Goal: Task Accomplishment & Management: Use online tool/utility

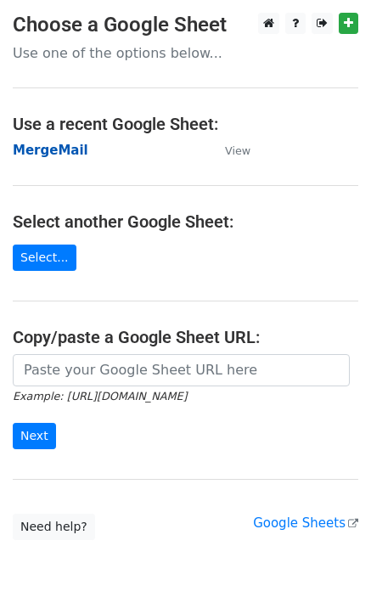
click at [68, 152] on strong "MergeMail" at bounding box center [51, 150] width 76 height 15
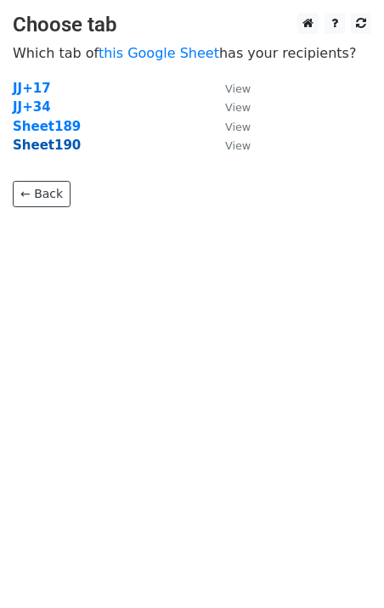
click at [59, 150] on strong "Sheet190" at bounding box center [47, 145] width 68 height 15
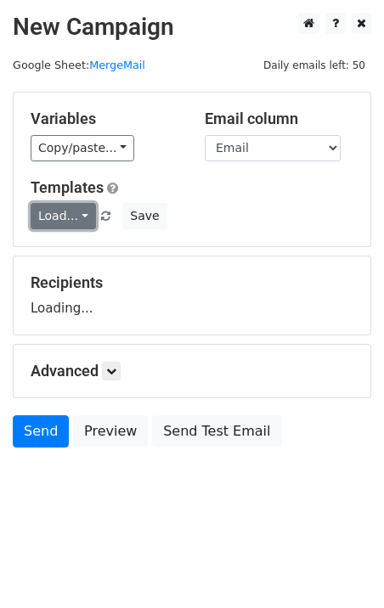
click at [65, 212] on link "Load..." at bounding box center [63, 216] width 65 height 26
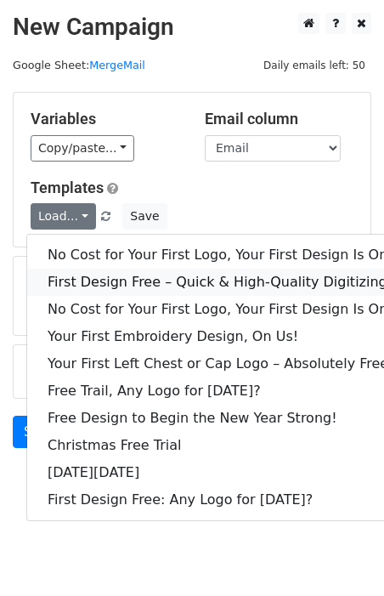
click at [108, 269] on link "First Design Free – Quick & High-Quality Digitizing!" at bounding box center [231, 282] width 408 height 27
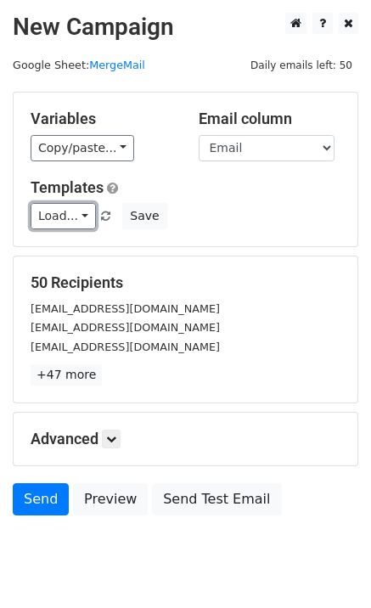
drag, startPoint x: 74, startPoint y: 210, endPoint x: 94, endPoint y: 267, distance: 60.5
click at [74, 211] on link "Load..." at bounding box center [63, 216] width 65 height 26
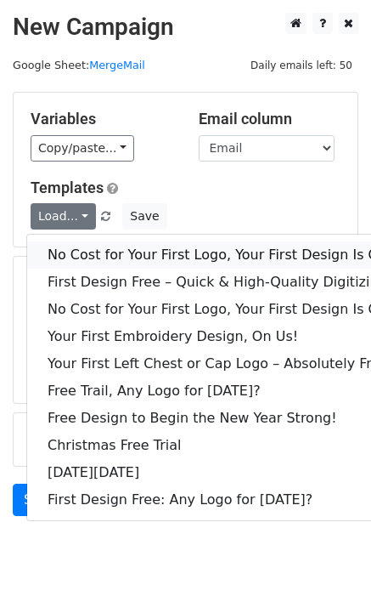
click at [106, 260] on link "No Cost for Your First Logo, Your First Design Is On Us!" at bounding box center [231, 254] width 408 height 27
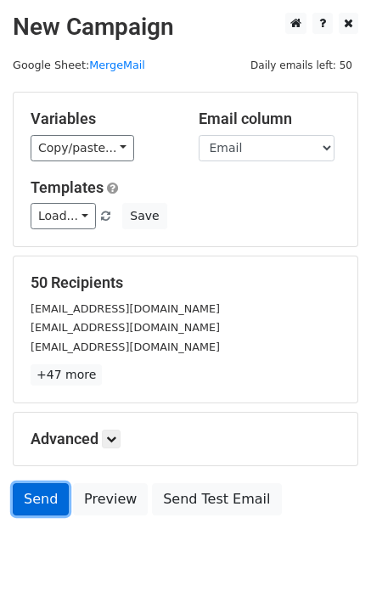
click at [39, 501] on link "Send" at bounding box center [41, 499] width 56 height 32
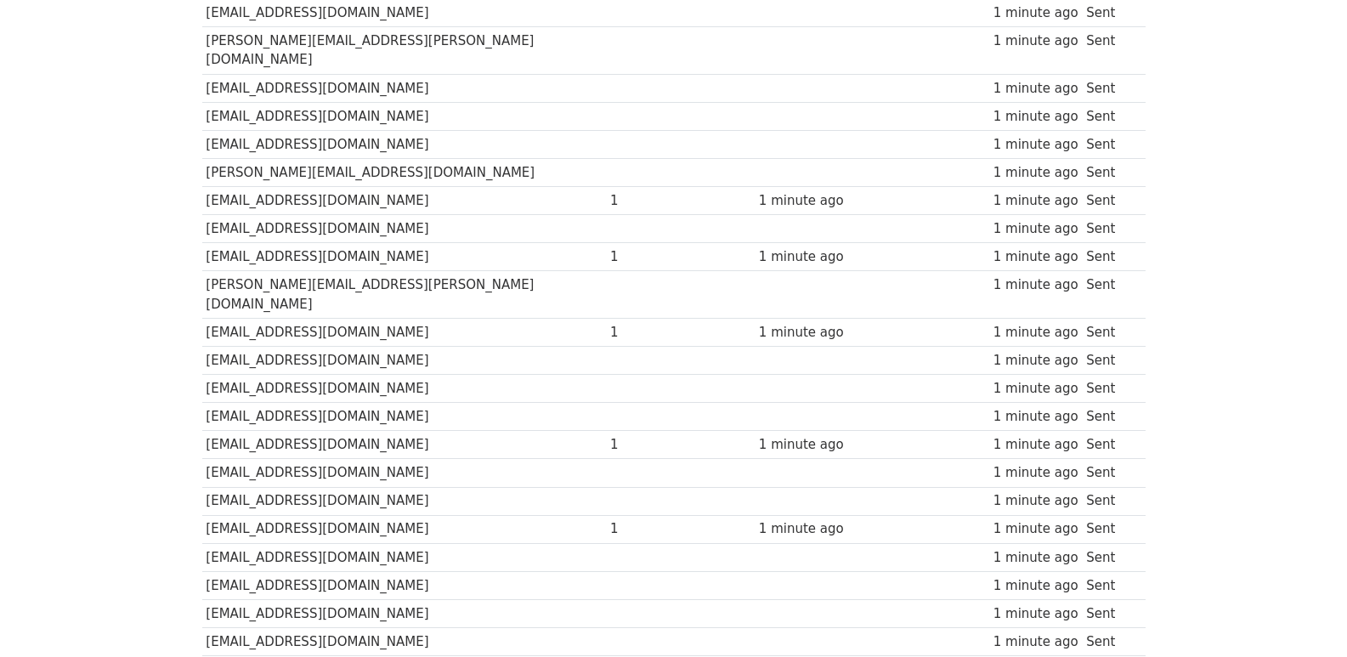
scroll to position [1183, 0]
